Goal: Task Accomplishment & Management: Manage account settings

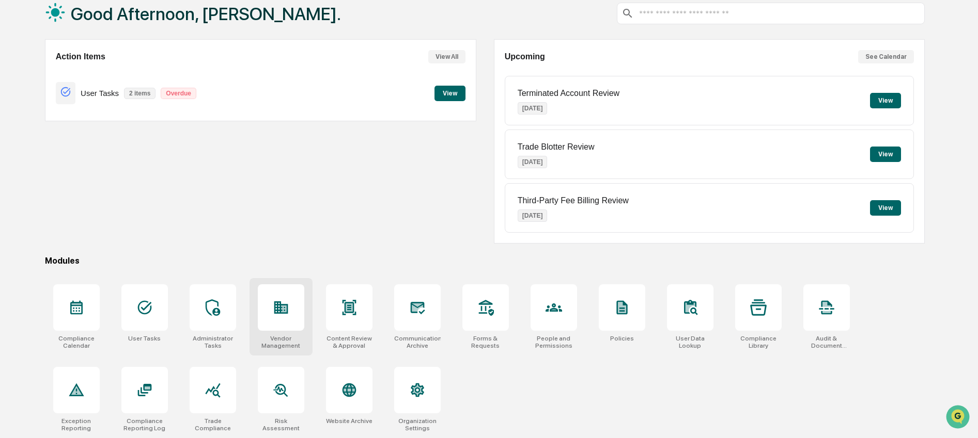
scroll to position [64, 0]
click at [289, 256] on div "Modules" at bounding box center [485, 261] width 880 height 10
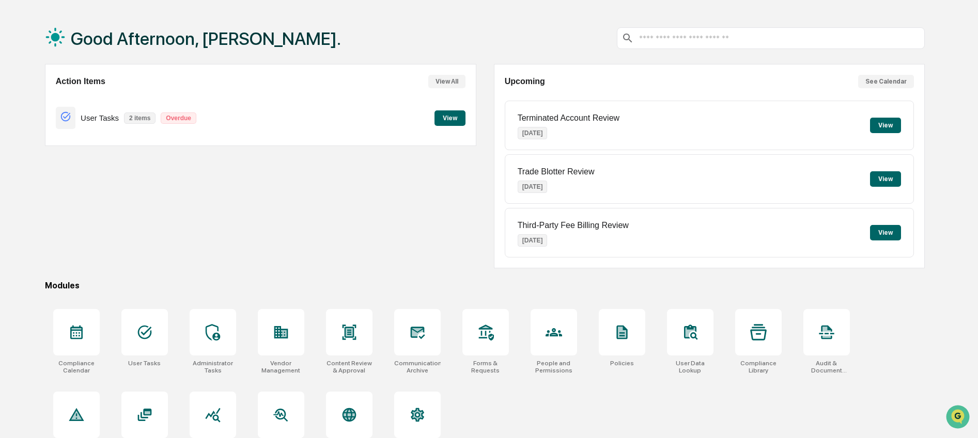
scroll to position [0, 0]
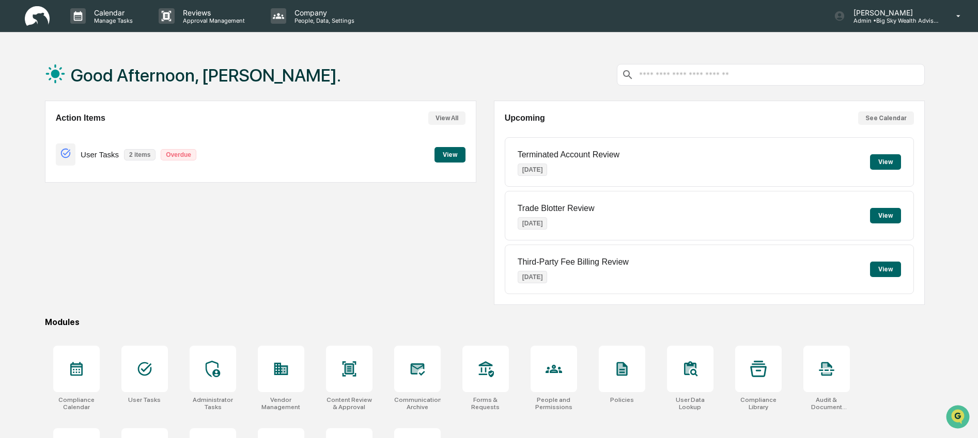
drag, startPoint x: 311, startPoint y: 57, endPoint x: 350, endPoint y: 49, distance: 40.1
click at [311, 57] on div "Good Afternoon, [PERSON_NAME]." at bounding box center [485, 75] width 880 height 52
click at [872, 14] on p "[PERSON_NAME]" at bounding box center [893, 12] width 96 height 9
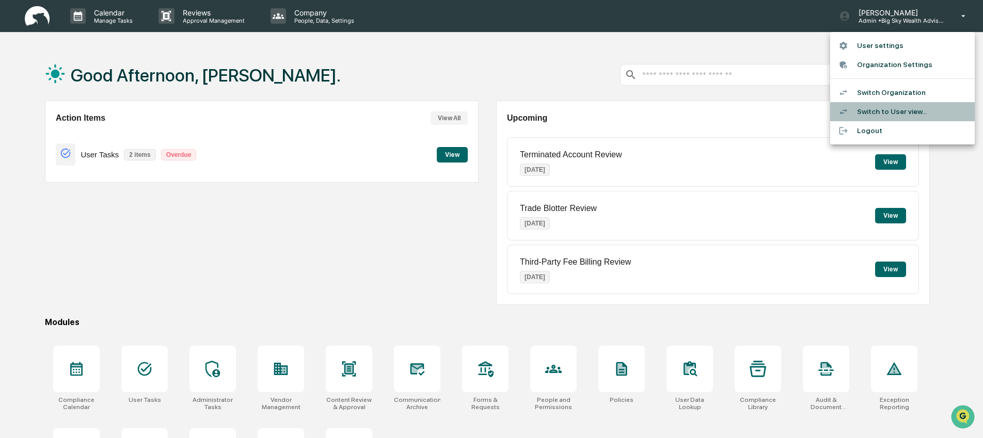
click at [877, 104] on li "Switch to User view..." at bounding box center [902, 111] width 145 height 19
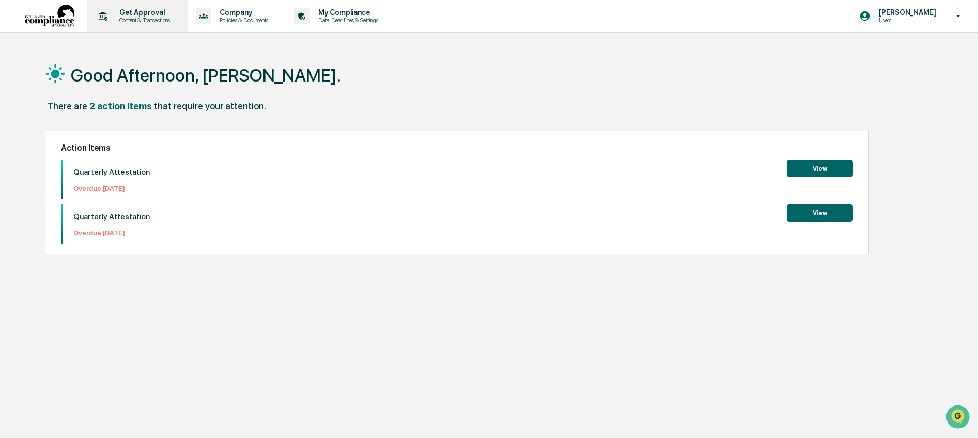
click at [168, 14] on p "Get Approval" at bounding box center [143, 12] width 64 height 8
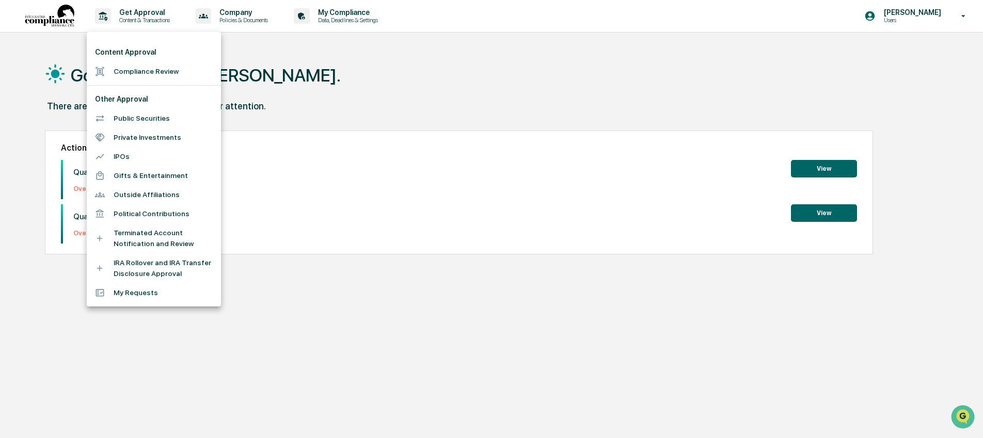
click at [411, 132] on div at bounding box center [491, 219] width 983 height 438
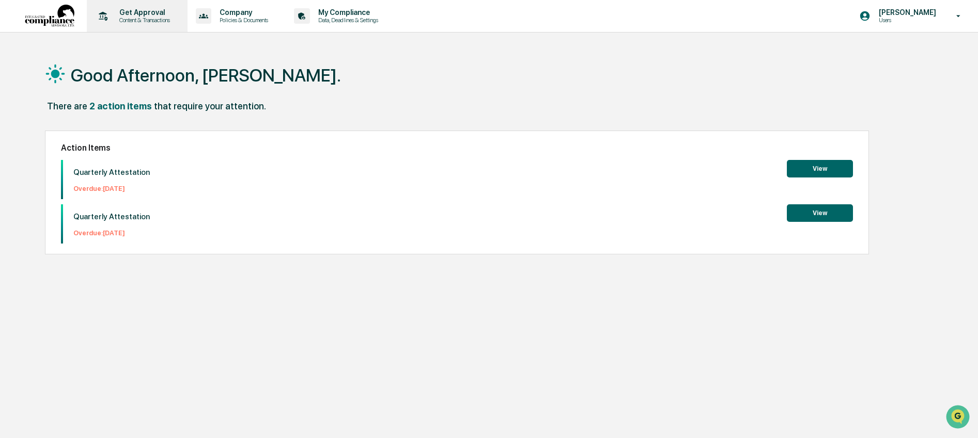
click at [155, 20] on p "Content & Transactions" at bounding box center [143, 20] width 64 height 7
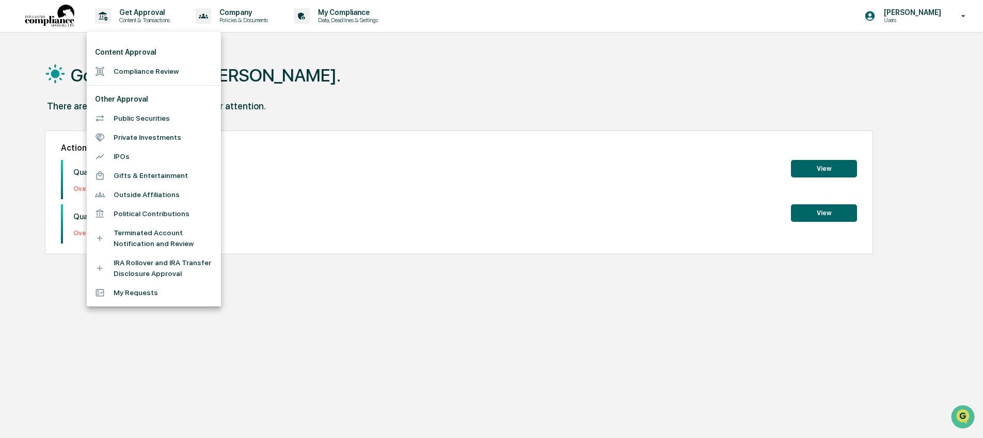
drag, startPoint x: 375, startPoint y: 119, endPoint x: 436, endPoint y: 100, distance: 63.9
click at [375, 119] on div at bounding box center [491, 219] width 983 height 438
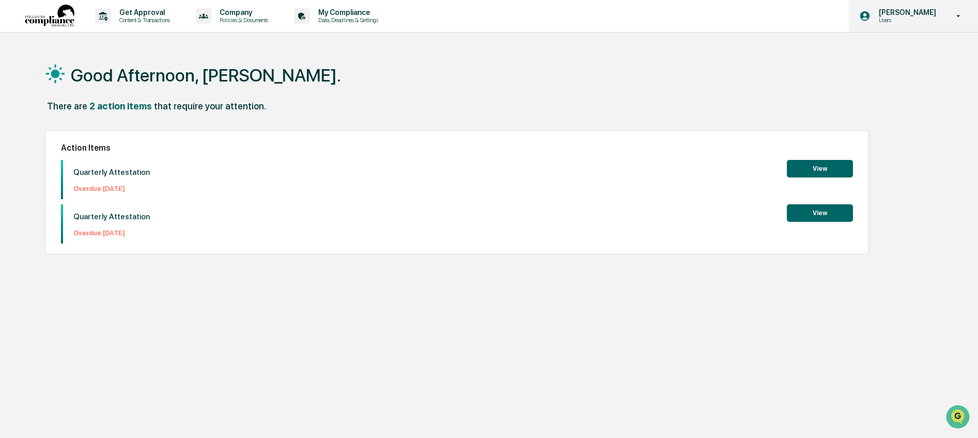
click at [933, 16] on p "[PERSON_NAME]" at bounding box center [905, 12] width 71 height 8
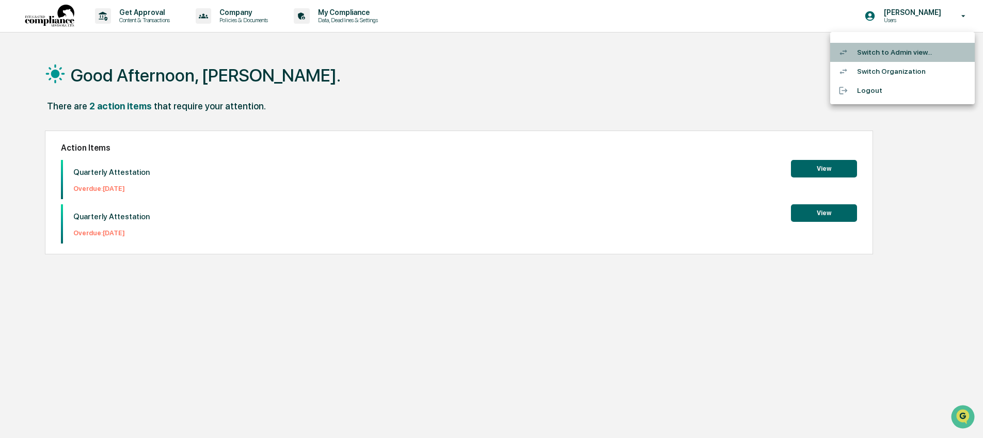
click at [910, 54] on li "Switch to Admin view..." at bounding box center [902, 52] width 145 height 19
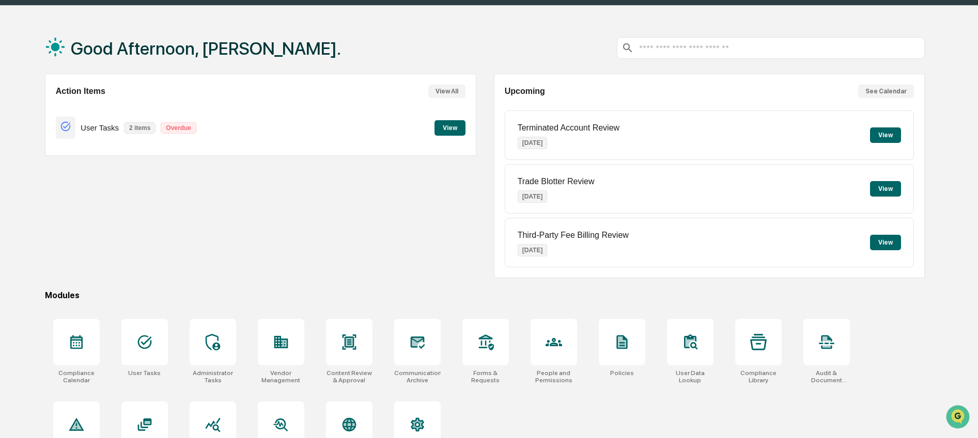
scroll to position [64, 0]
